Goal: Find specific fact: Find specific fact

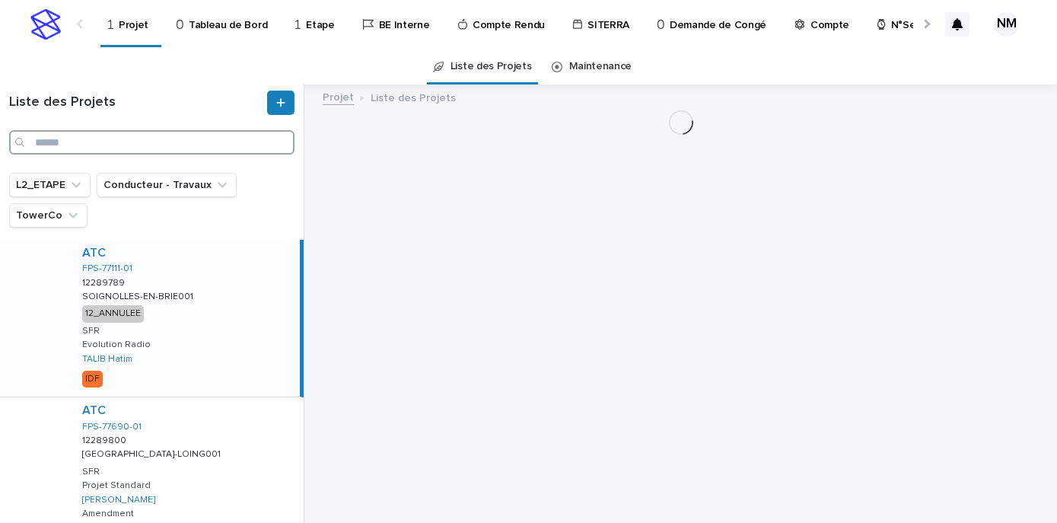
click at [48, 142] on input "Search" at bounding box center [151, 142] width 285 height 24
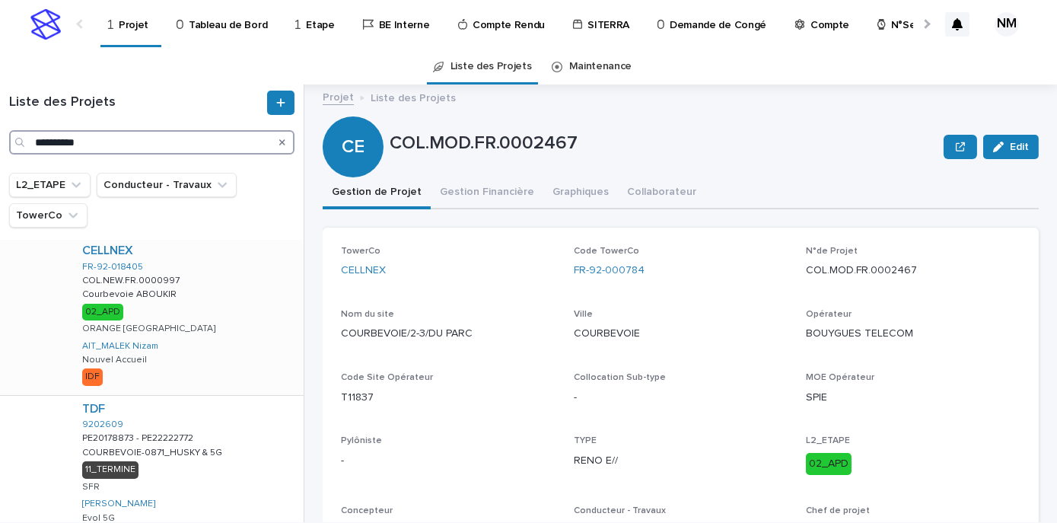
scroll to position [138, 0]
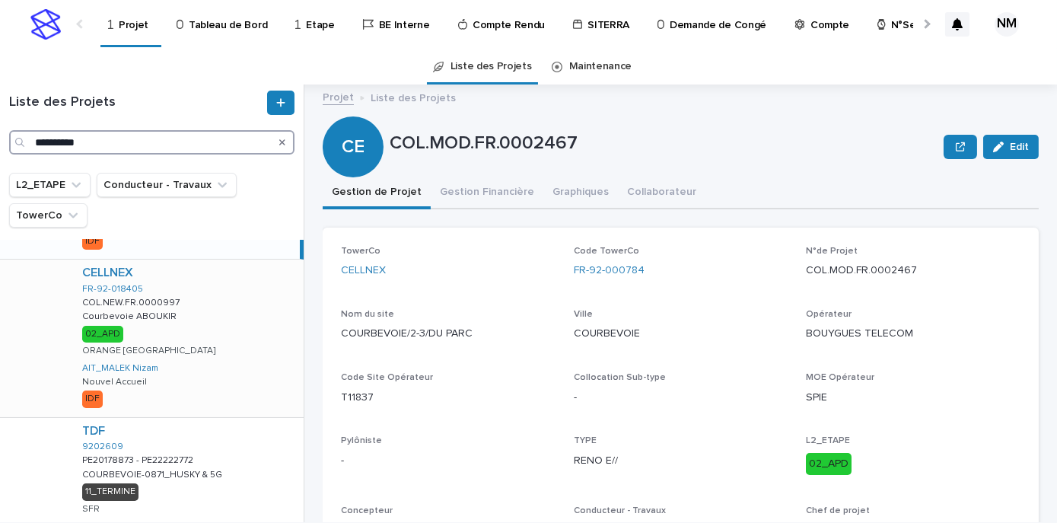
type input "**********"
click at [260, 354] on div "CELLNEX FR-92-018405 COL.NEW.FR.0000997 COL.NEW.FR.0000997 [GEOGRAPHIC_DATA] AB…" at bounding box center [187, 338] width 234 height 157
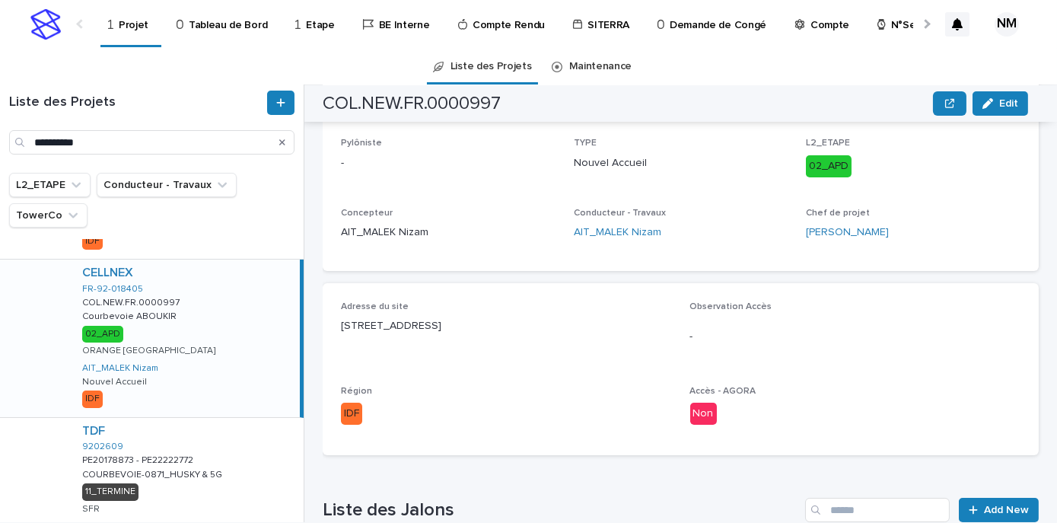
scroll to position [288, 0]
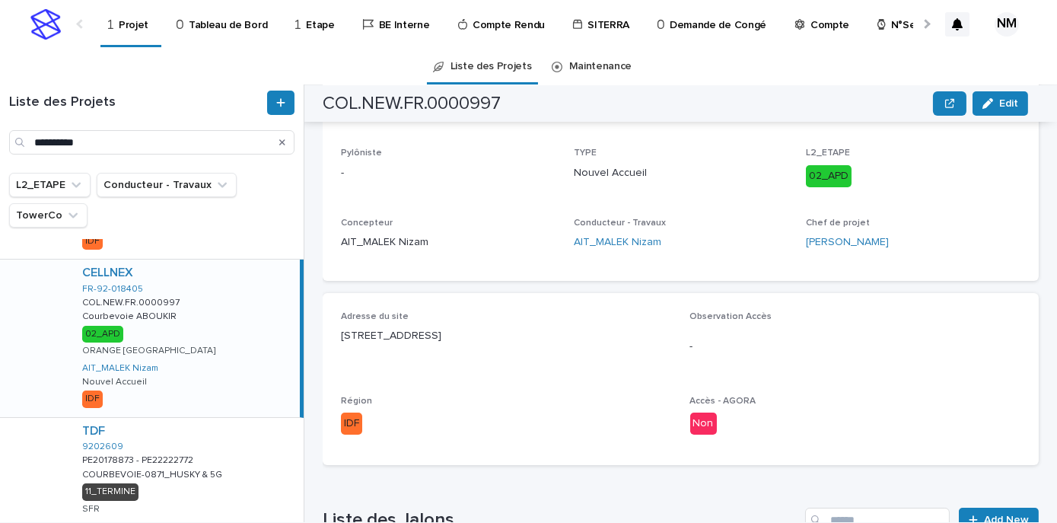
drag, startPoint x: 552, startPoint y: 333, endPoint x: 339, endPoint y: 343, distance: 213.4
click at [339, 343] on div "Adresse du site [STREET_ADDRESS] Observation Accès - Région IDF Accès - AGORA N…" at bounding box center [681, 379] width 716 height 172
copy p "[STREET_ADDRESS]"
